Goal: Book appointment/travel/reservation

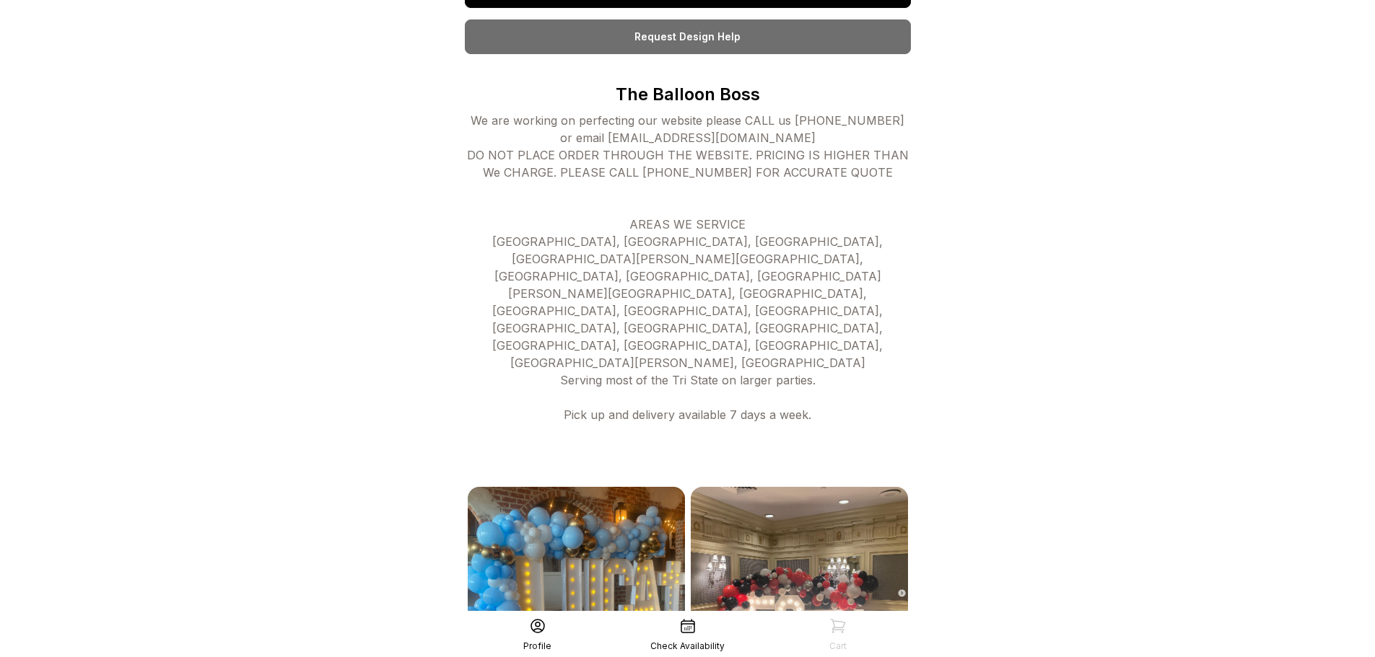
scroll to position [505, 0]
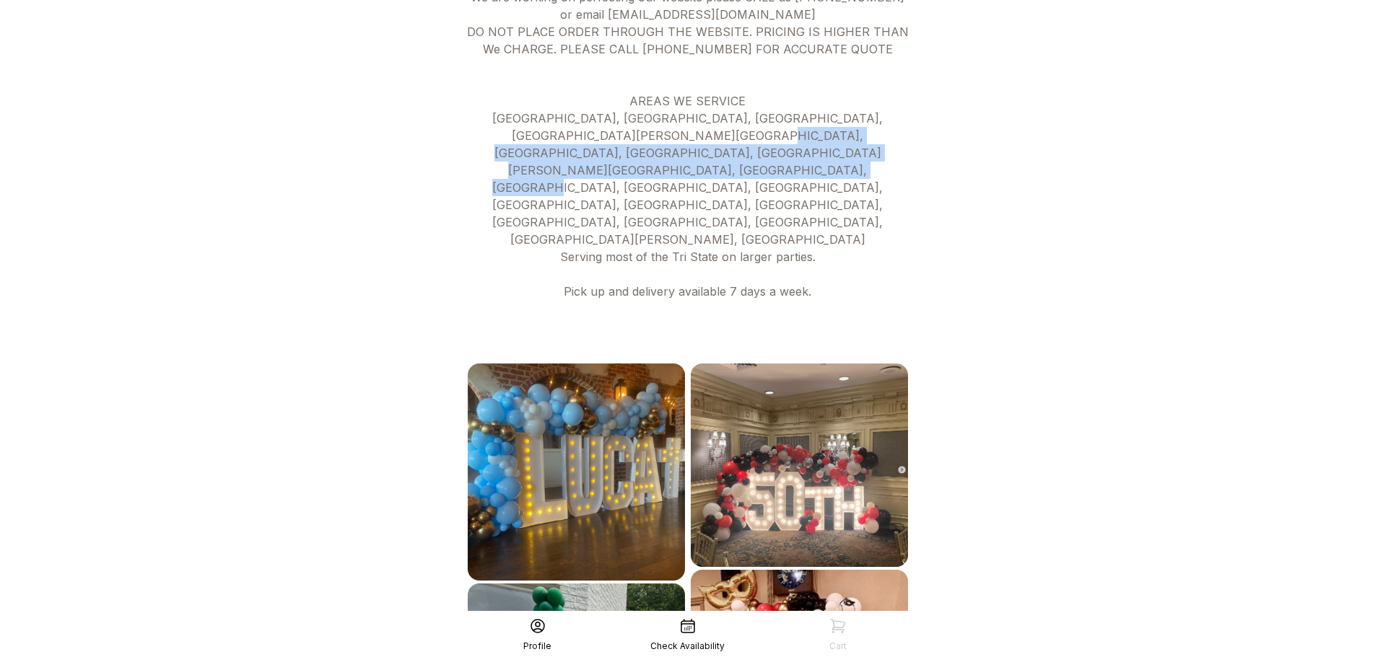
drag, startPoint x: 532, startPoint y: 126, endPoint x: 763, endPoint y: 148, distance: 231.9
click at [763, 148] on div "We are working on perfecting our website please CALL us 973.800.7675 or email R…" at bounding box center [688, 170] width 446 height 364
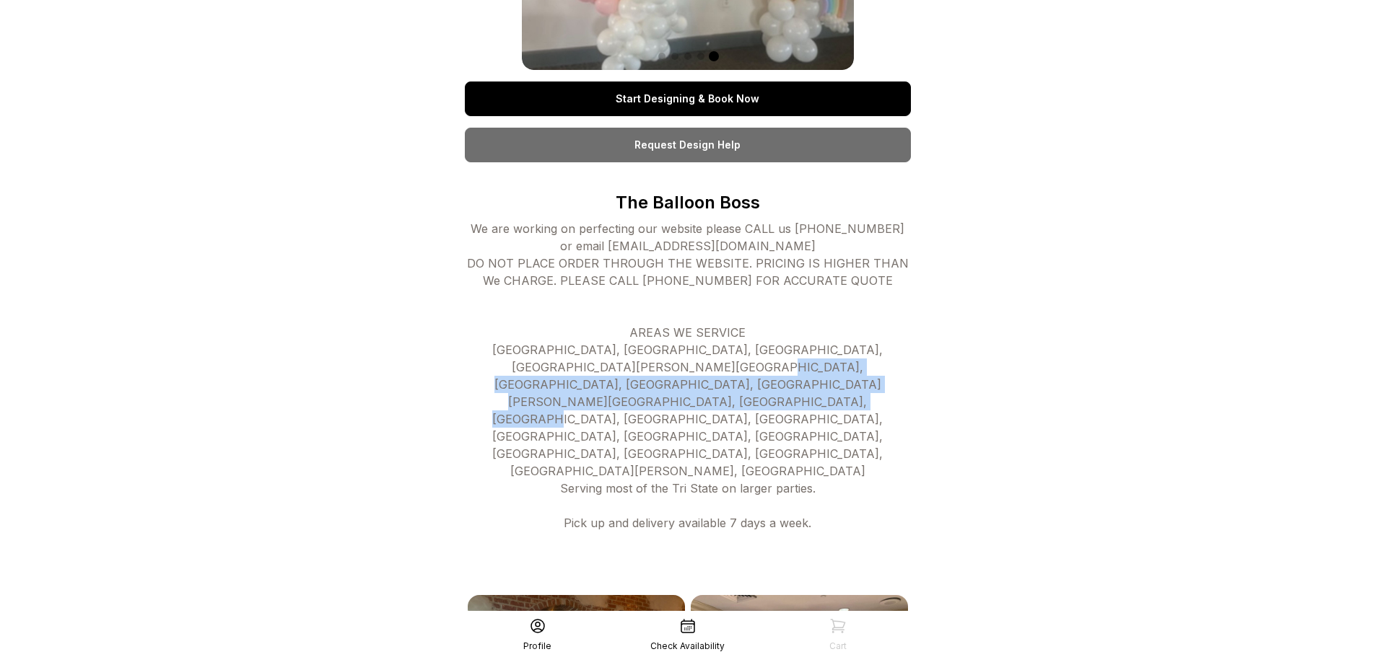
scroll to position [0, 0]
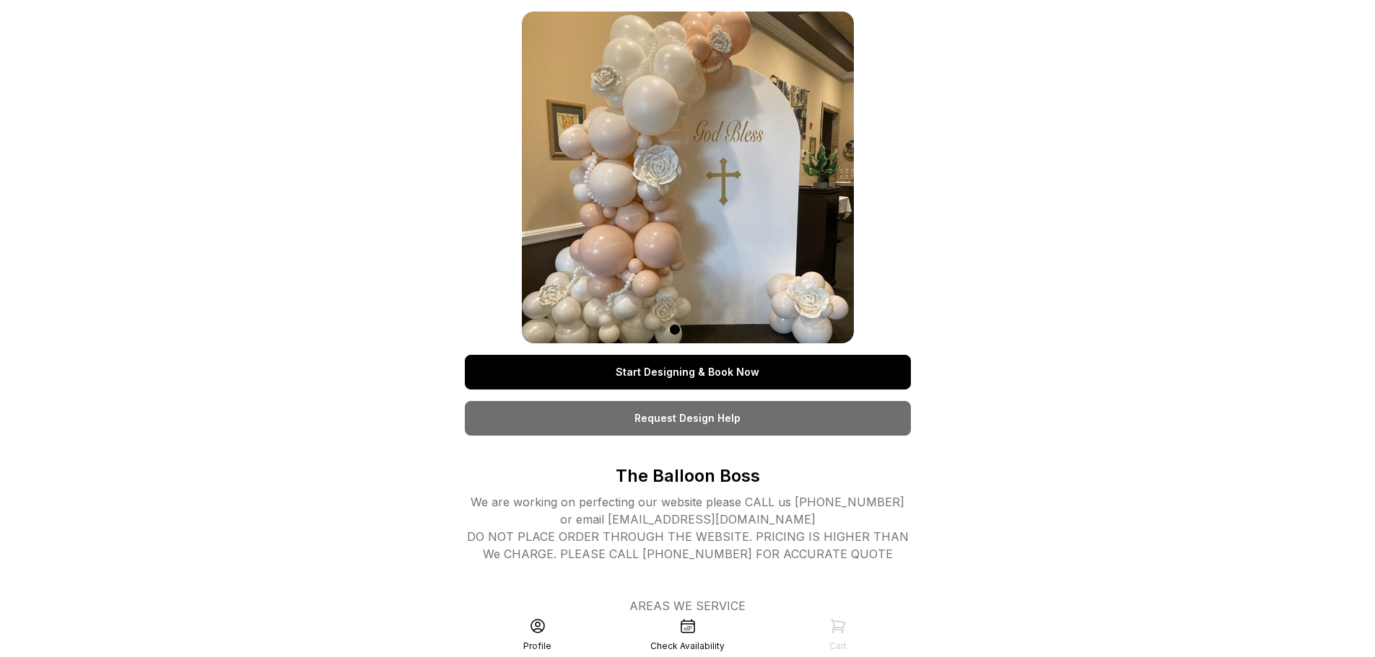
click at [722, 378] on link "Start Designing & Book Now" at bounding box center [688, 372] width 446 height 35
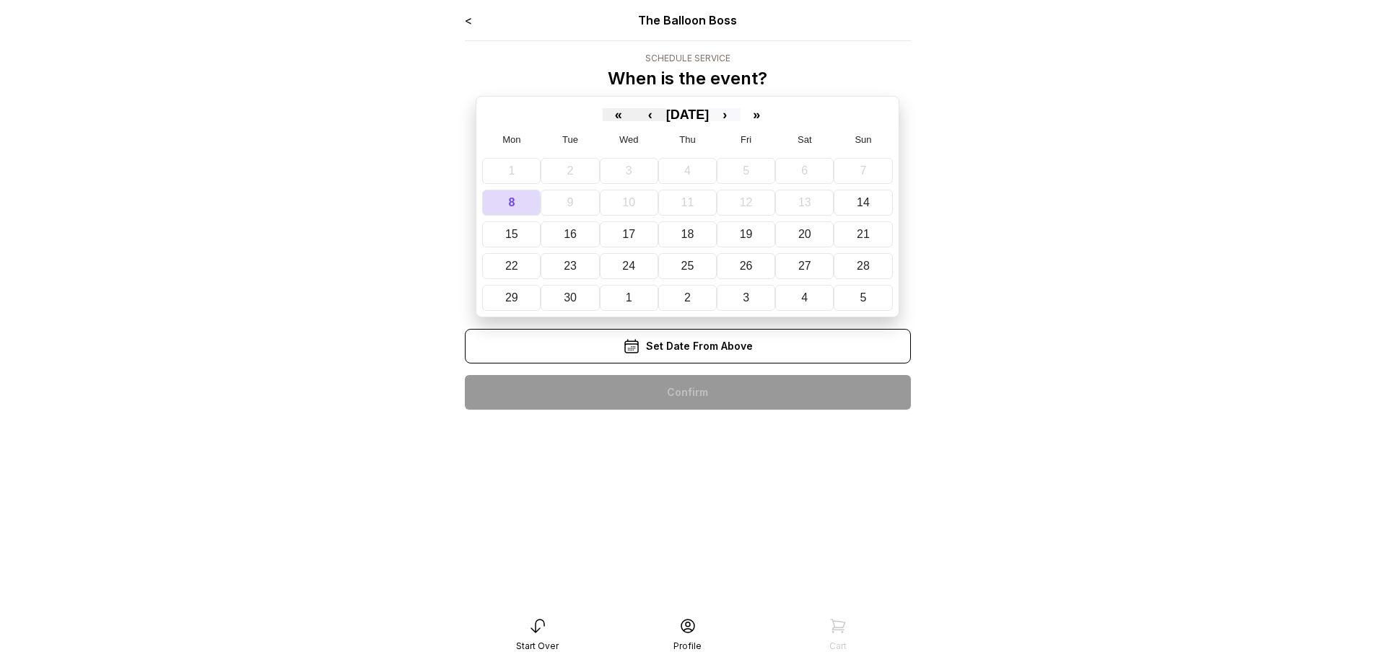
click at [740, 115] on button "›" at bounding box center [725, 114] width 32 height 13
click at [812, 170] on abbr "4" at bounding box center [810, 171] width 6 height 12
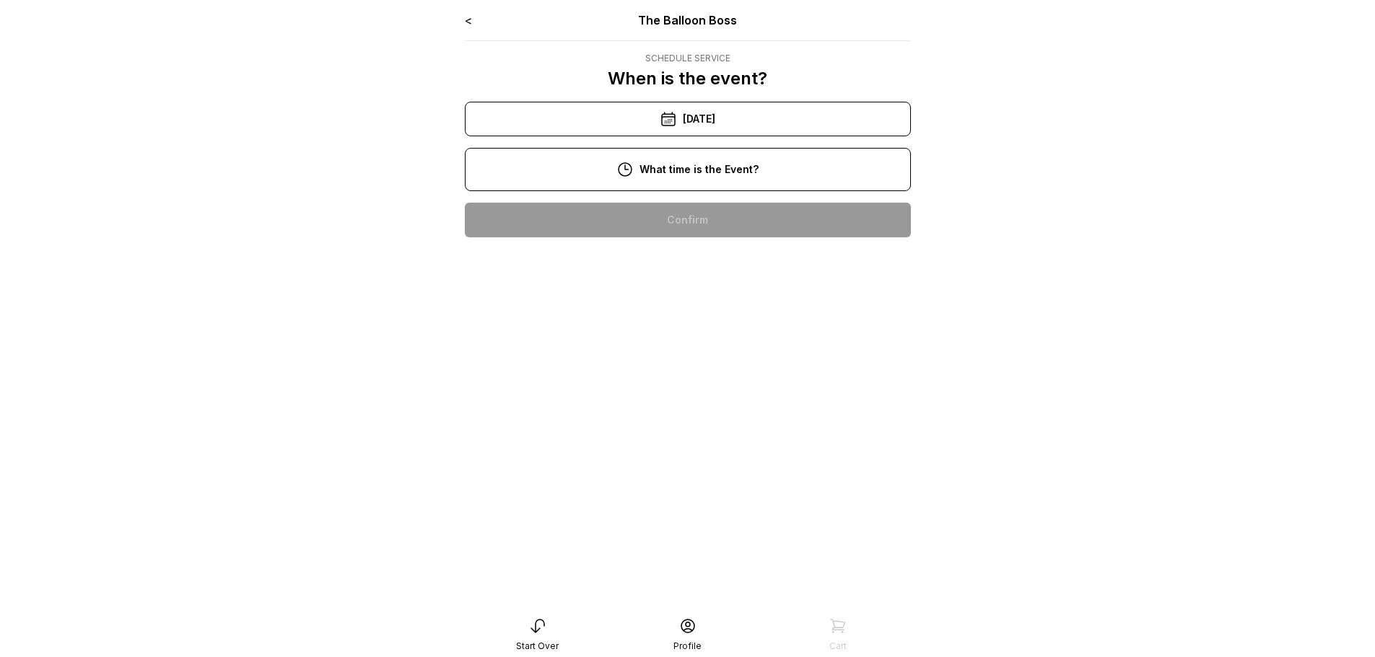
click at [707, 263] on div "11:00 am" at bounding box center [687, 266] width 423 height 35
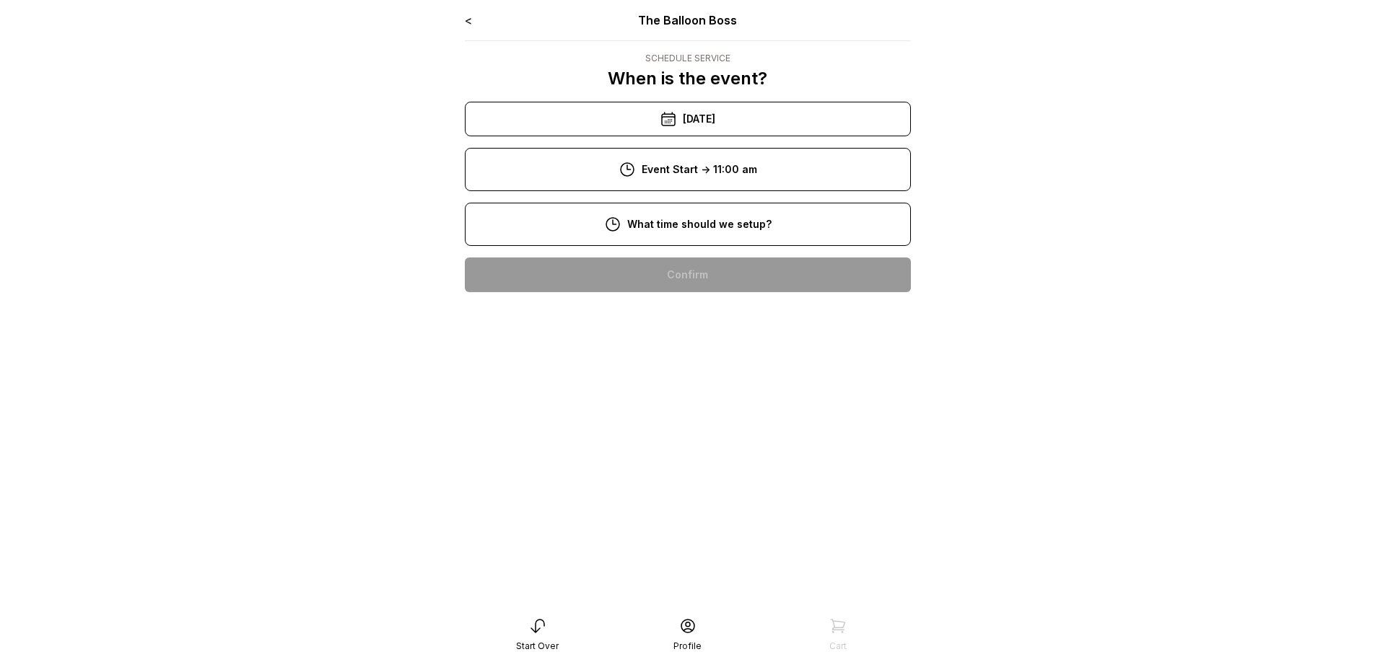
click at [686, 321] on div "9:00 am" at bounding box center [687, 321] width 423 height 35
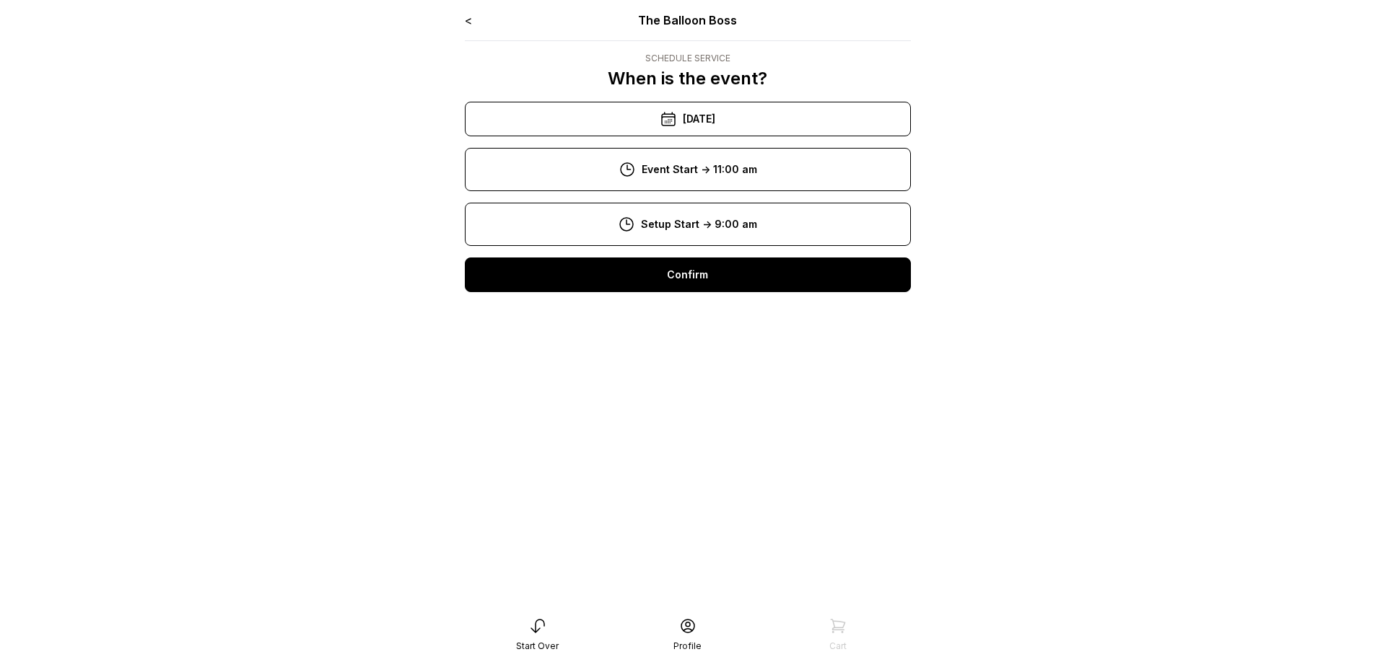
click at [701, 276] on div "Confirm" at bounding box center [688, 275] width 446 height 35
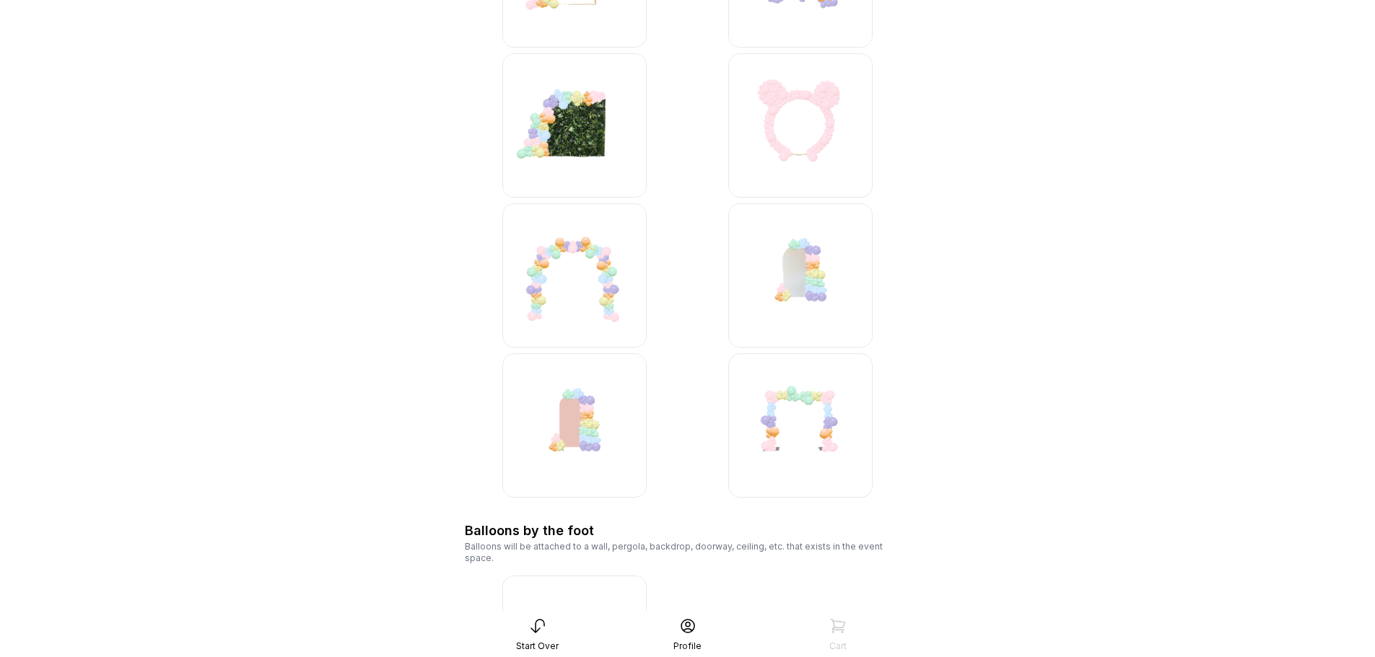
scroll to position [1949, 0]
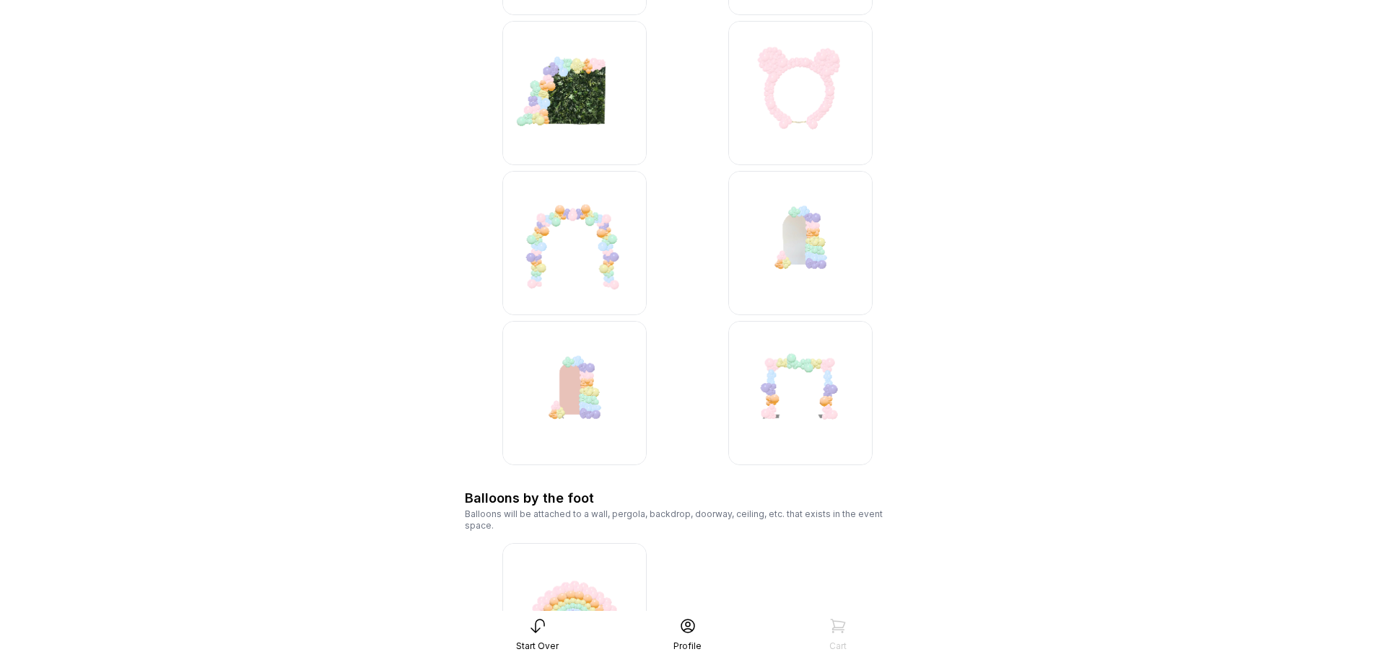
click at [598, 219] on img at bounding box center [574, 243] width 144 height 144
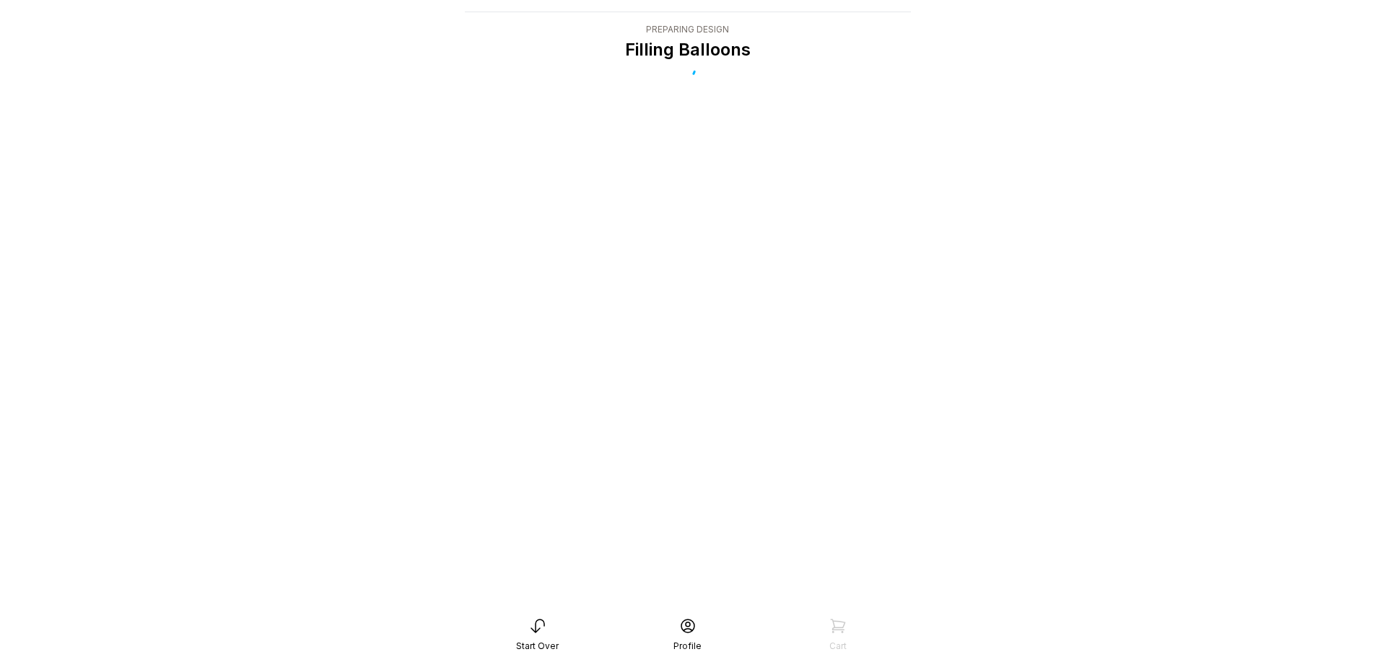
scroll to position [29, 0]
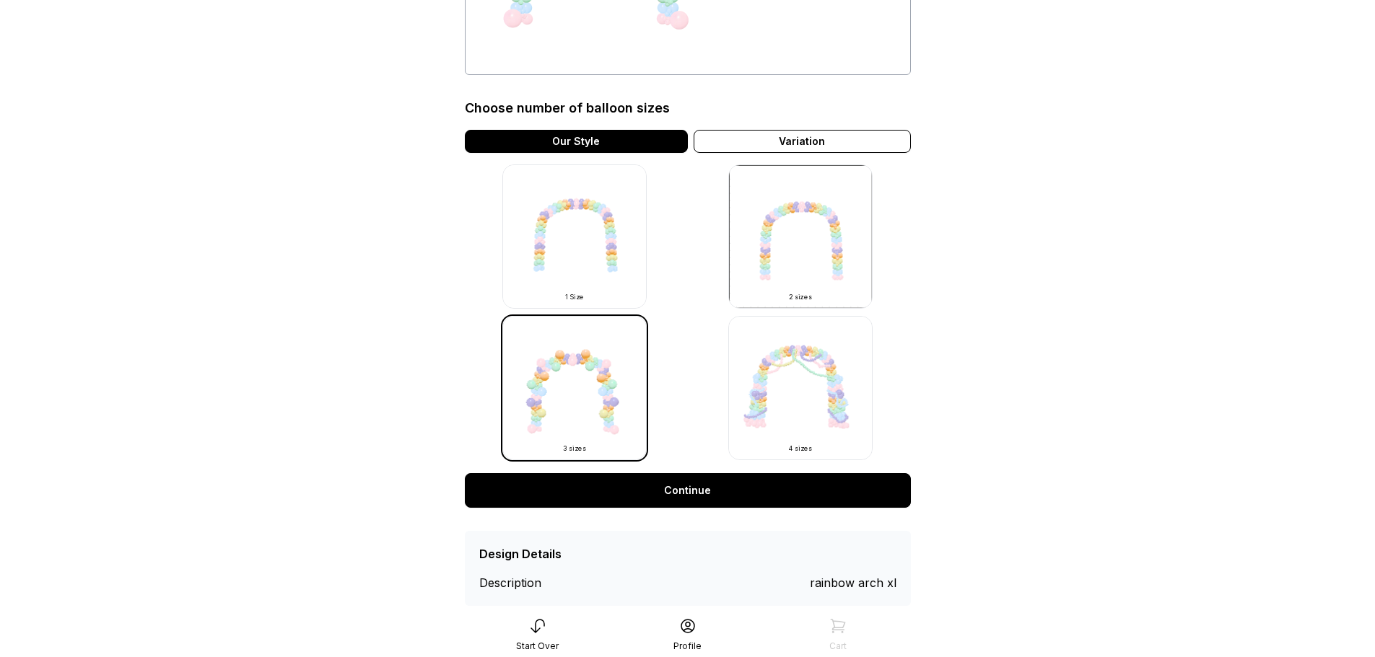
scroll to position [348, 0]
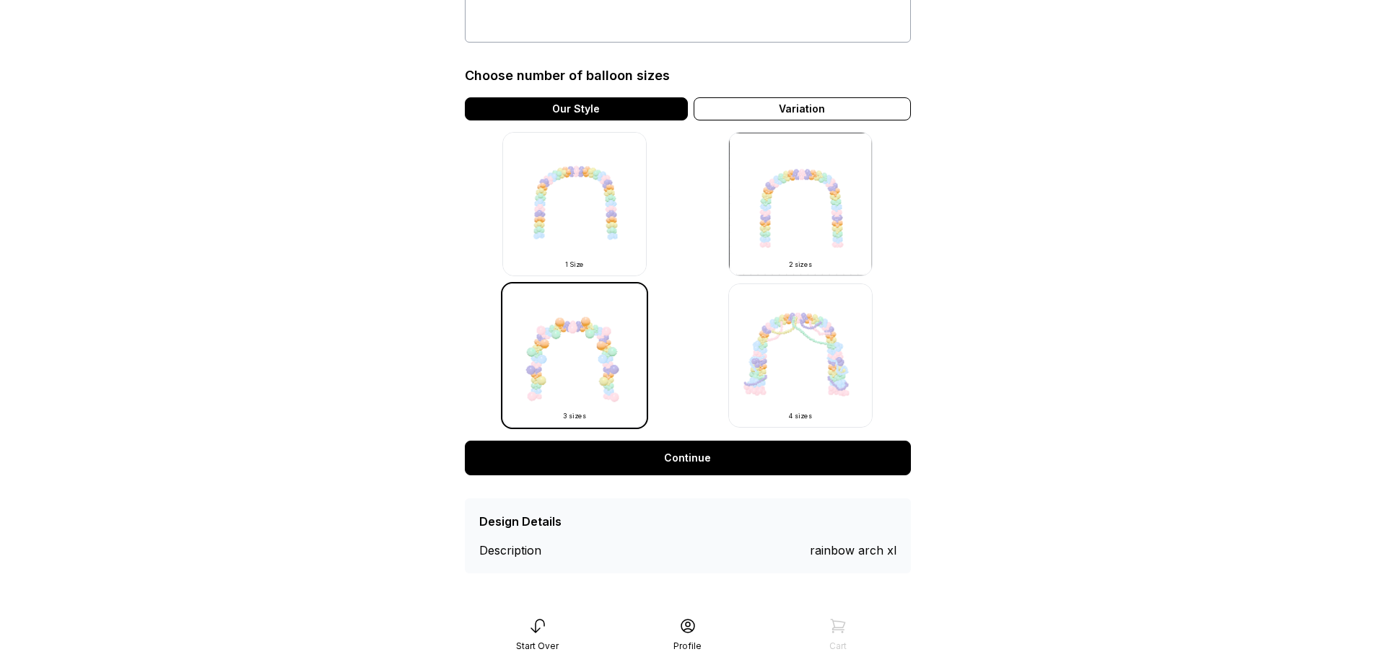
click at [600, 223] on img at bounding box center [574, 204] width 144 height 144
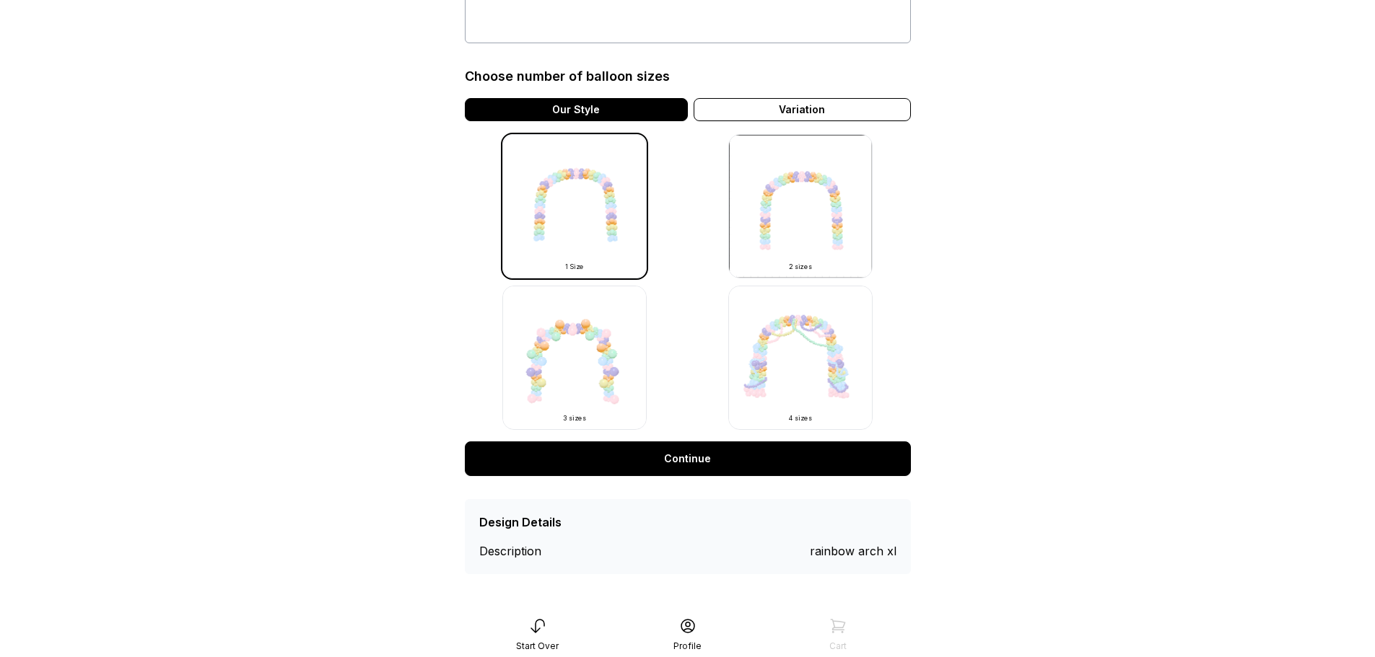
scroll to position [348, 0]
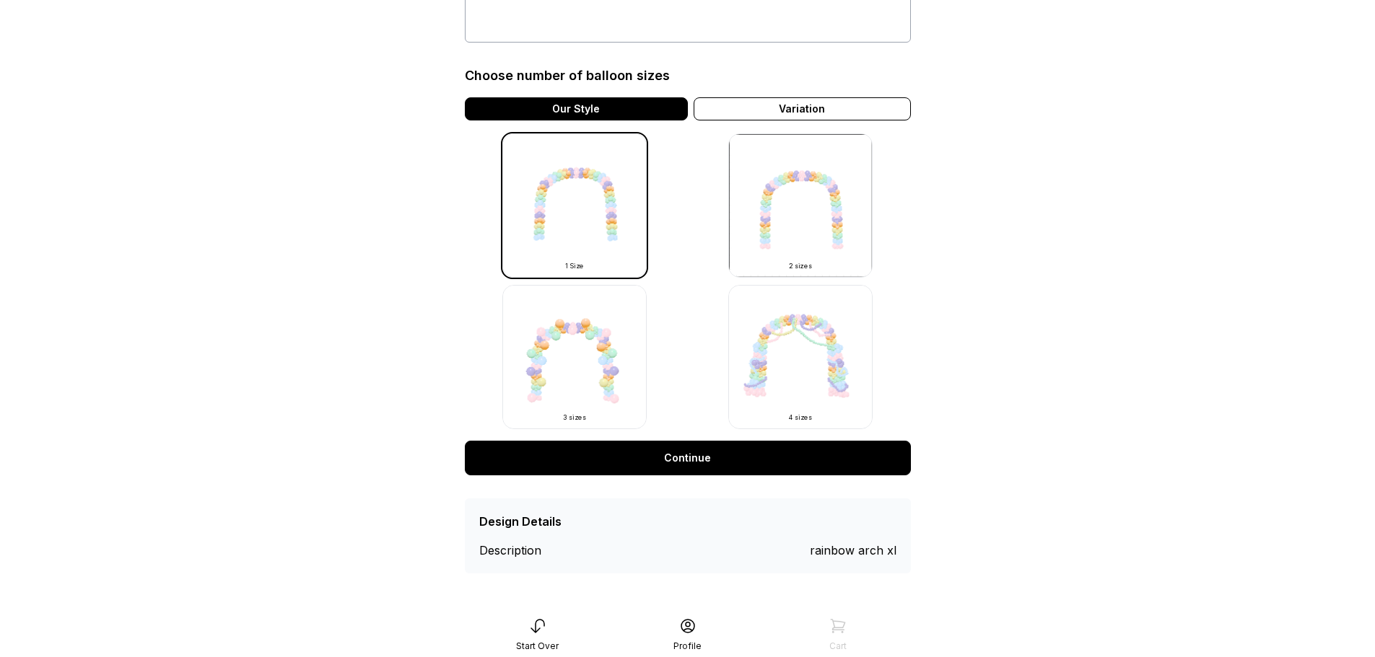
click at [823, 239] on img at bounding box center [800, 206] width 144 height 144
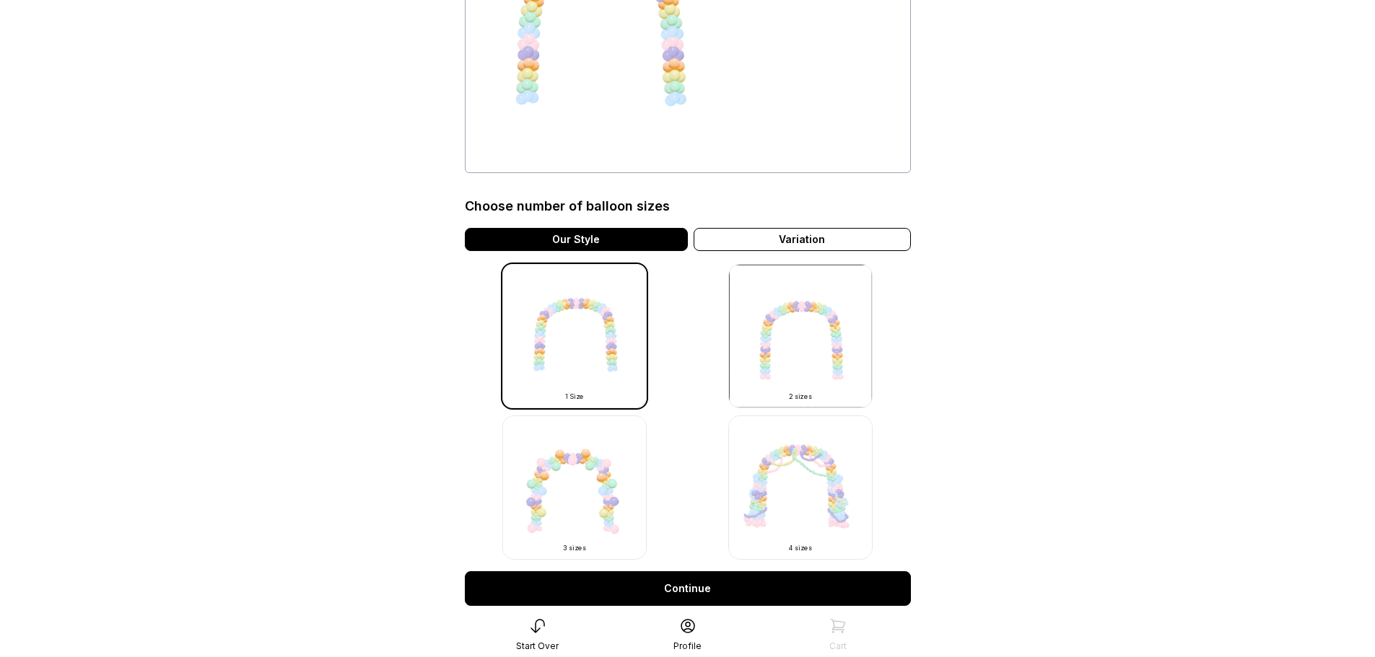
scroll to position [0, 0]
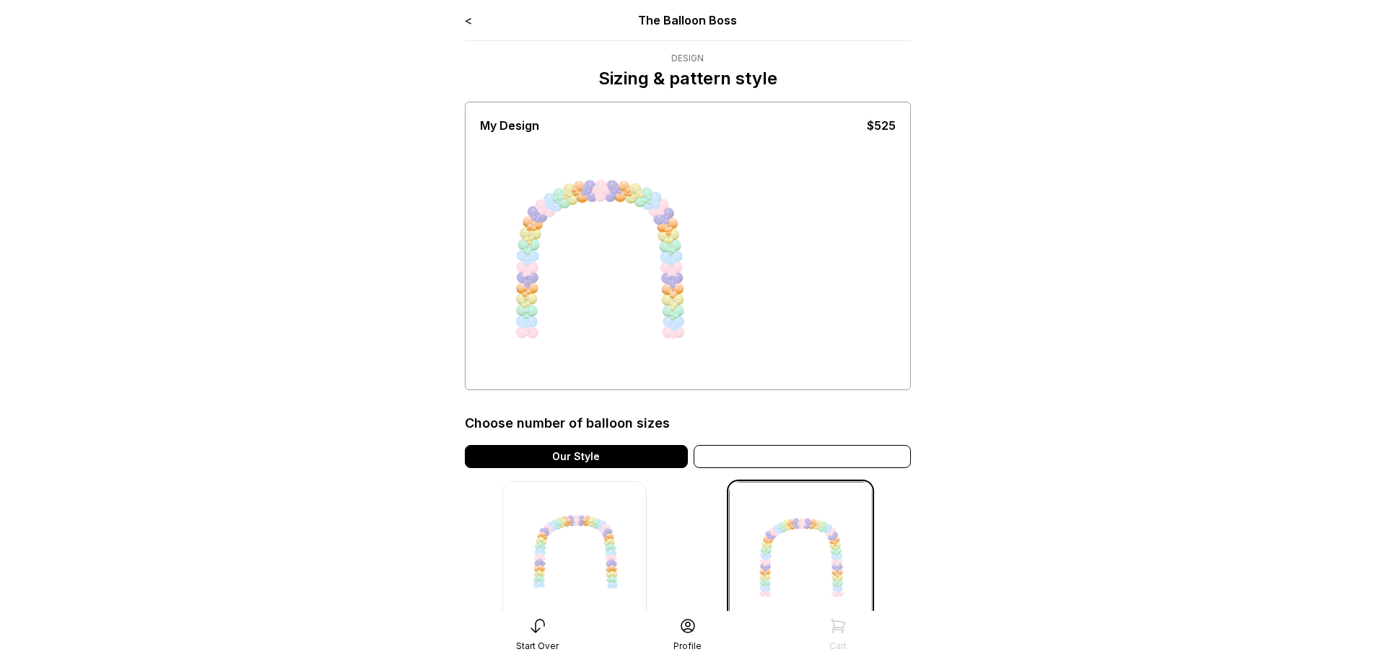
scroll to position [348, 0]
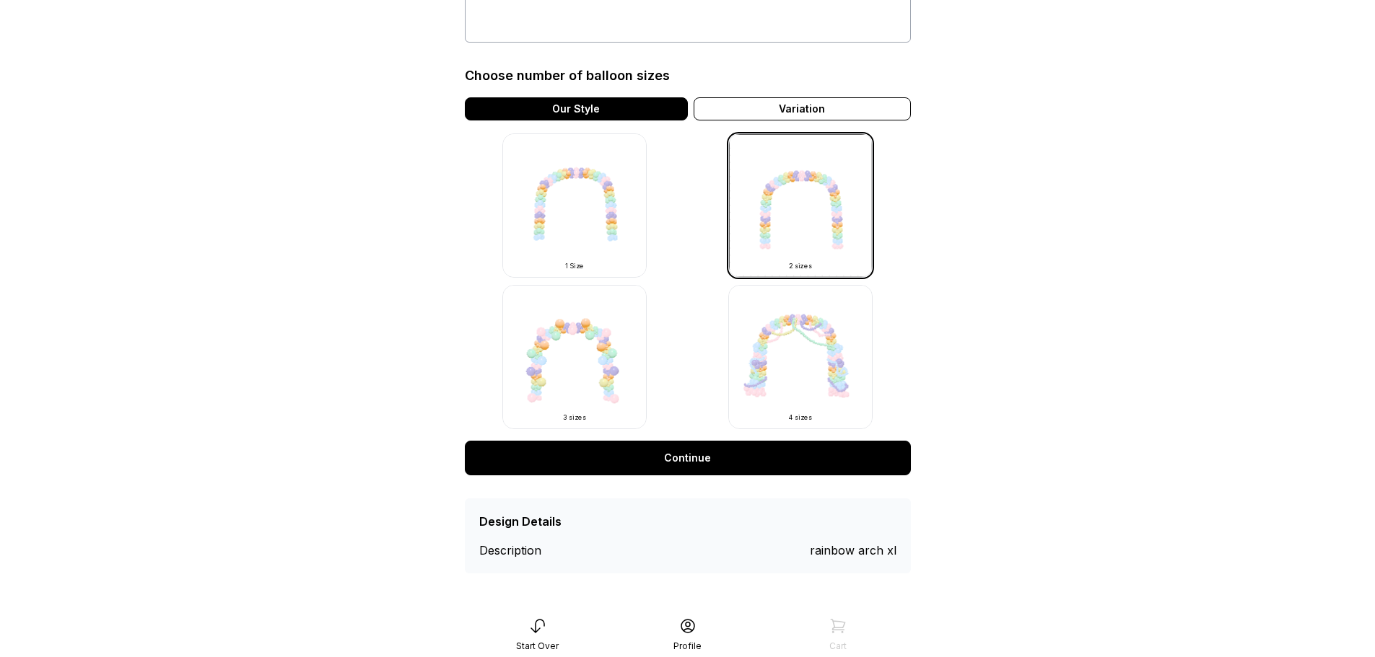
click at [634, 235] on img at bounding box center [574, 206] width 144 height 144
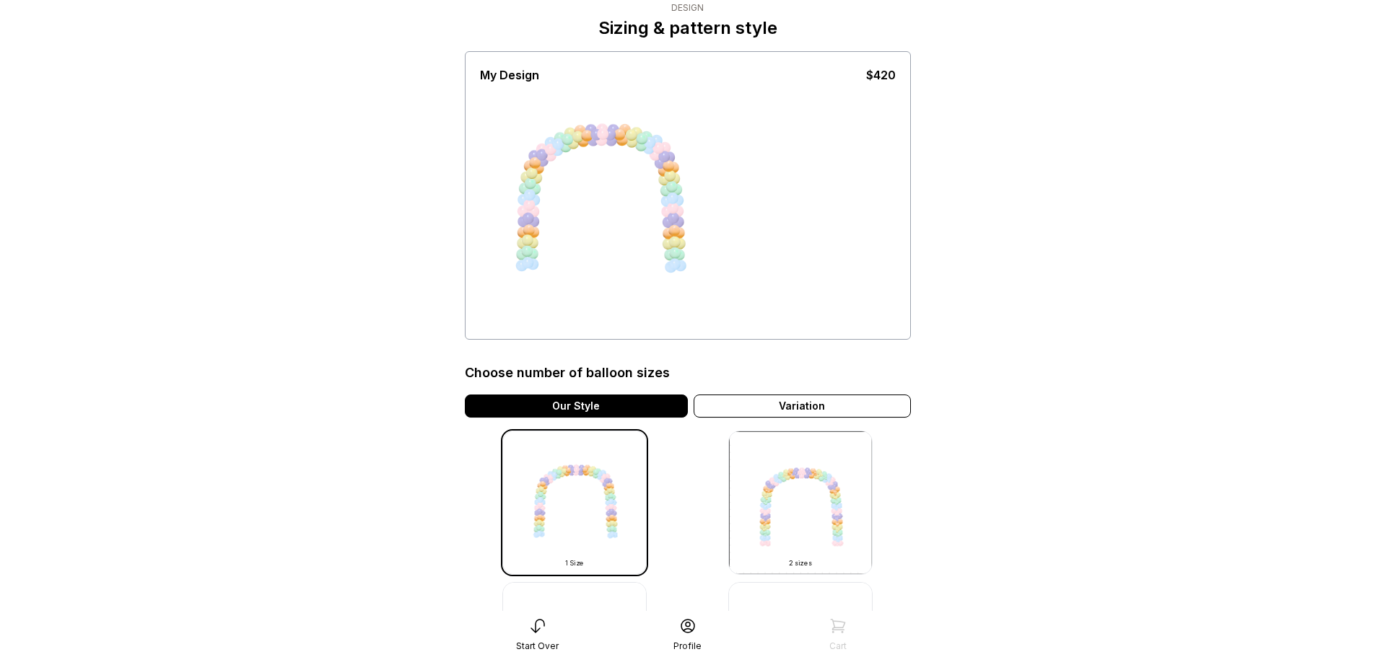
scroll to position [348, 0]
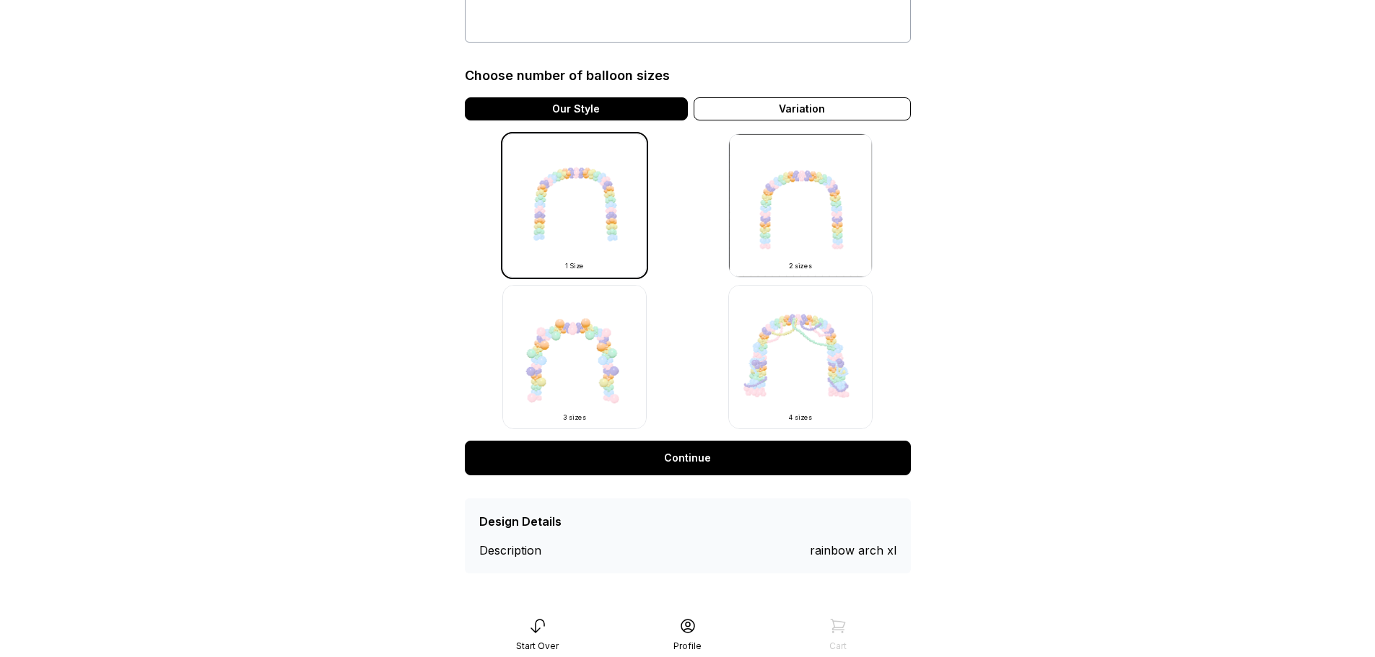
click at [721, 459] on link "Continue" at bounding box center [688, 458] width 446 height 35
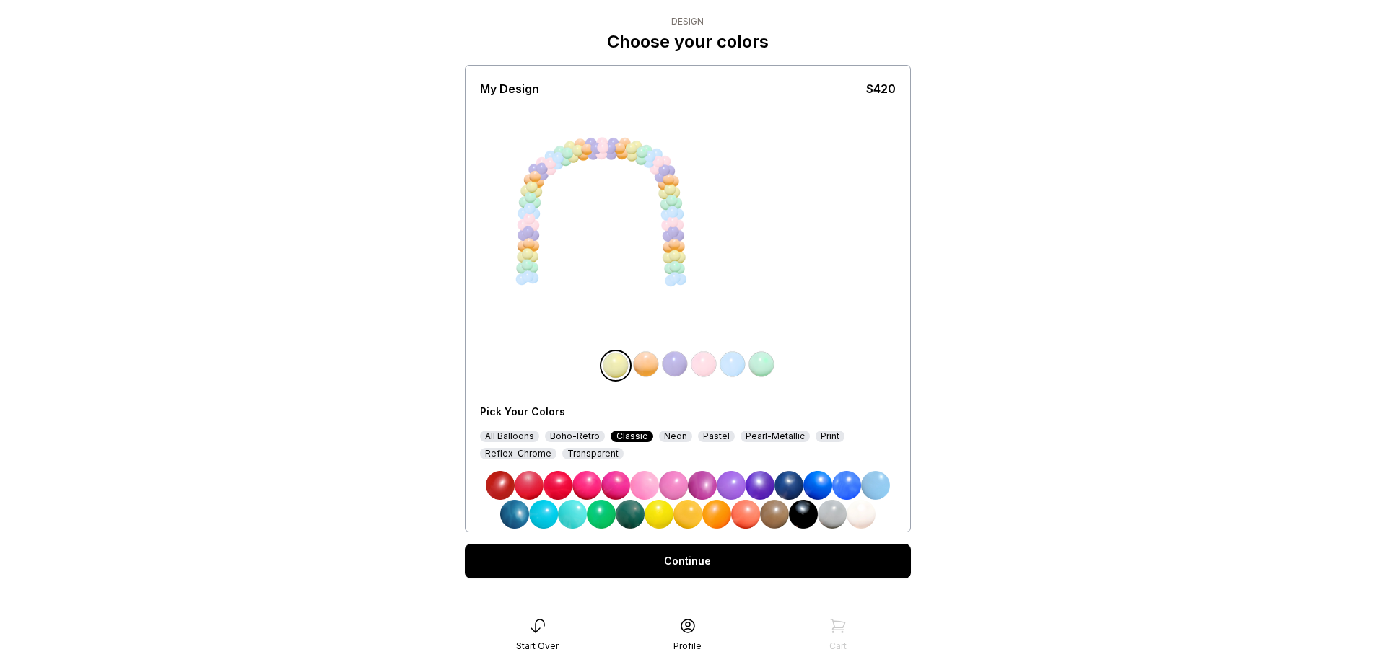
scroll to position [53, 0]
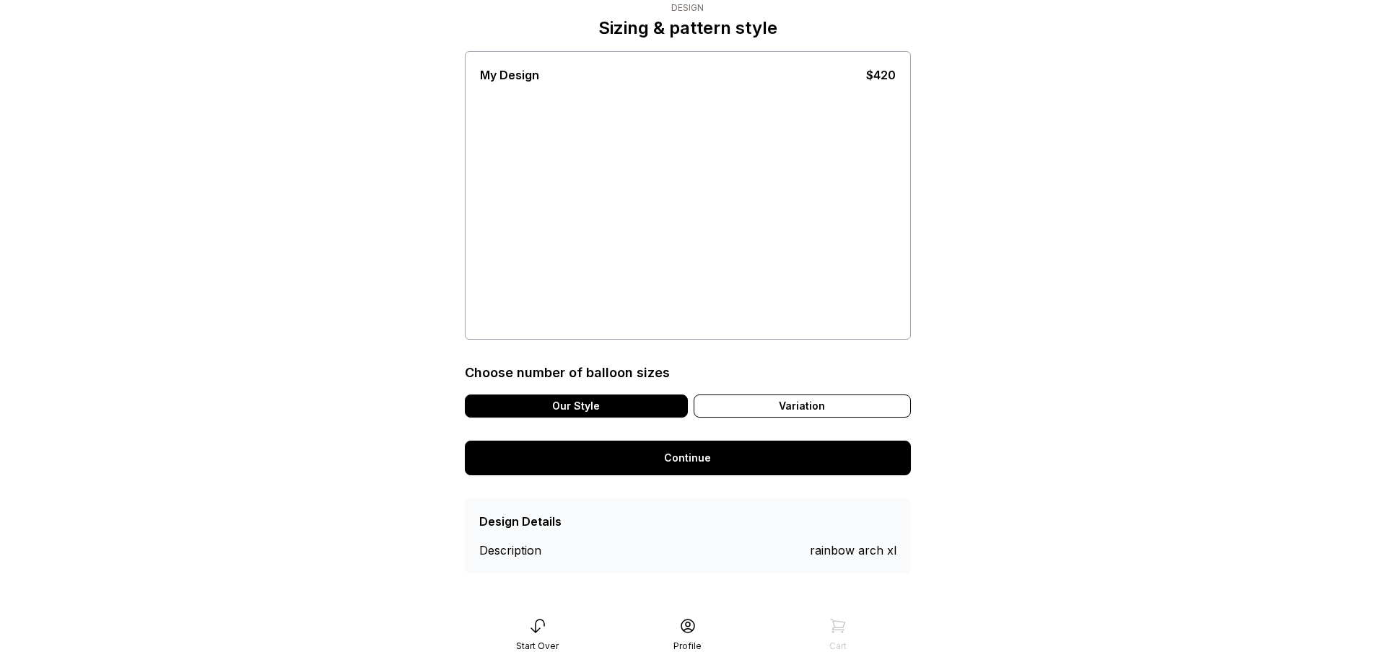
scroll to position [51, 0]
